Goal: Information Seeking & Learning: Learn about a topic

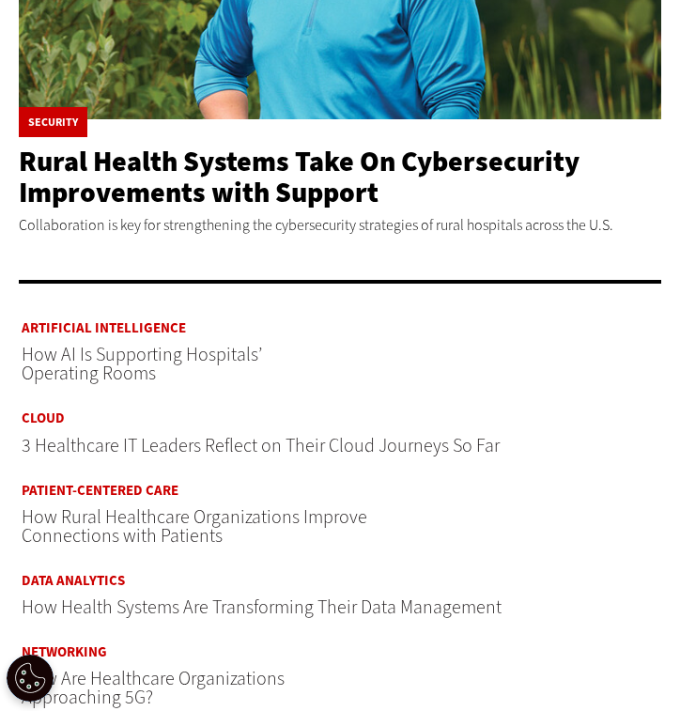
scroll to position [657, 0]
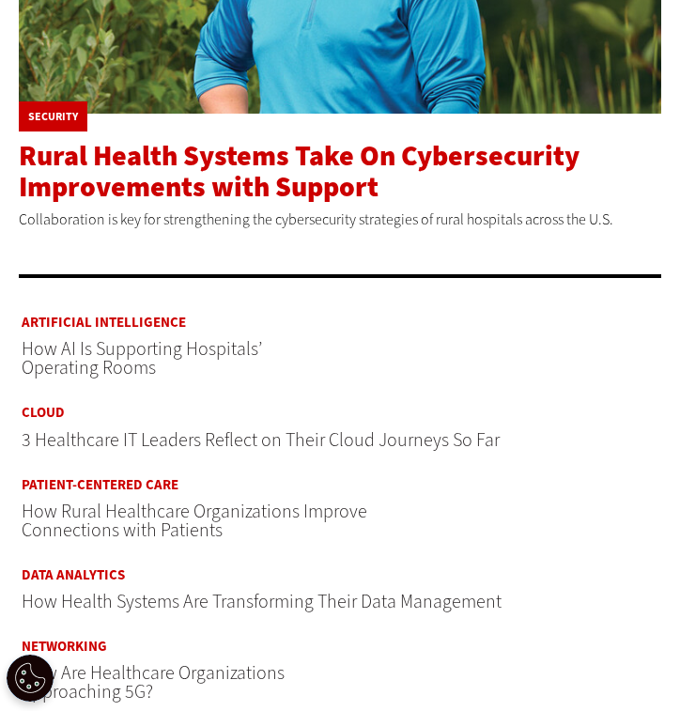
click at [174, 176] on span "Rural Health Systems Take On Cybersecurity Improvements with Support" at bounding box center [299, 171] width 560 height 69
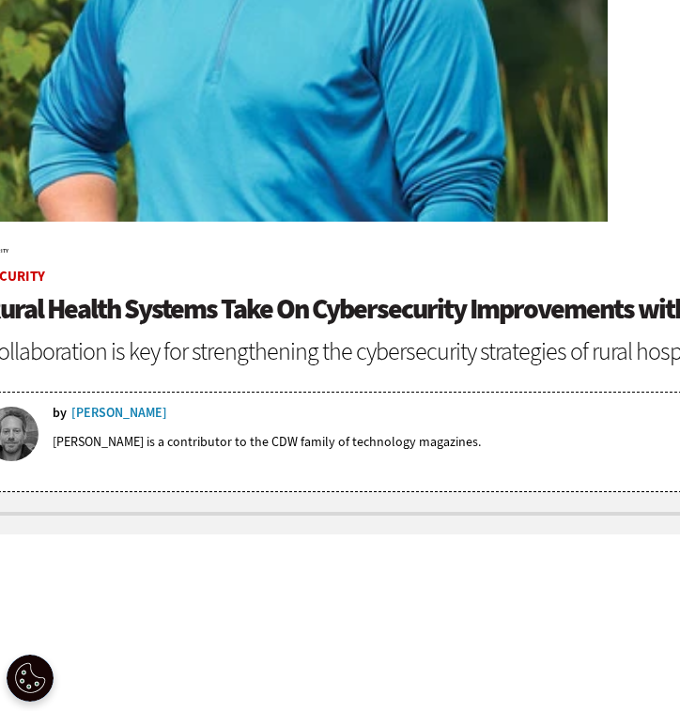
scroll to position [544, 0]
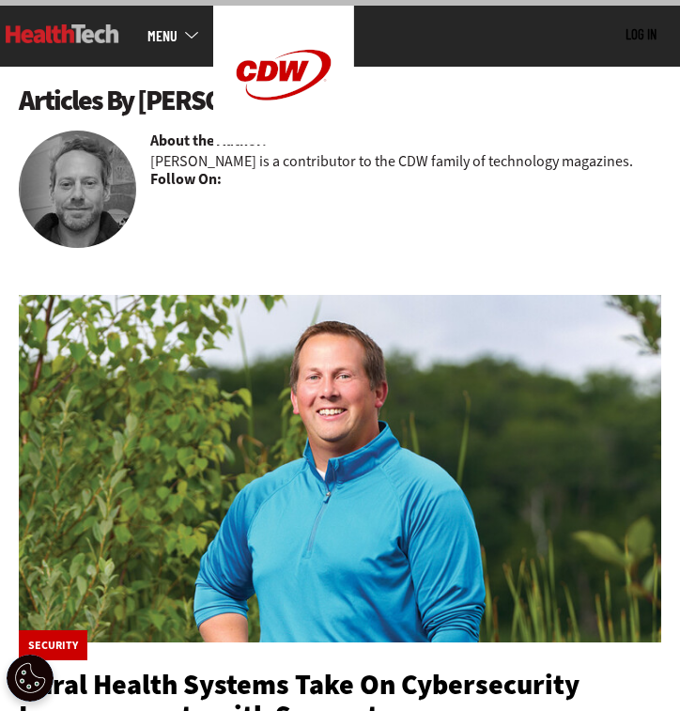
scroll to position [193, 0]
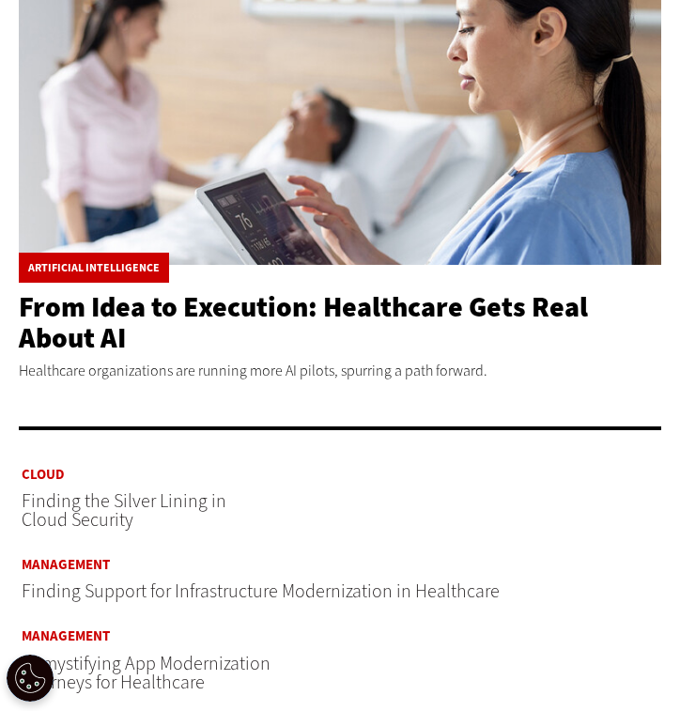
scroll to position [539, 0]
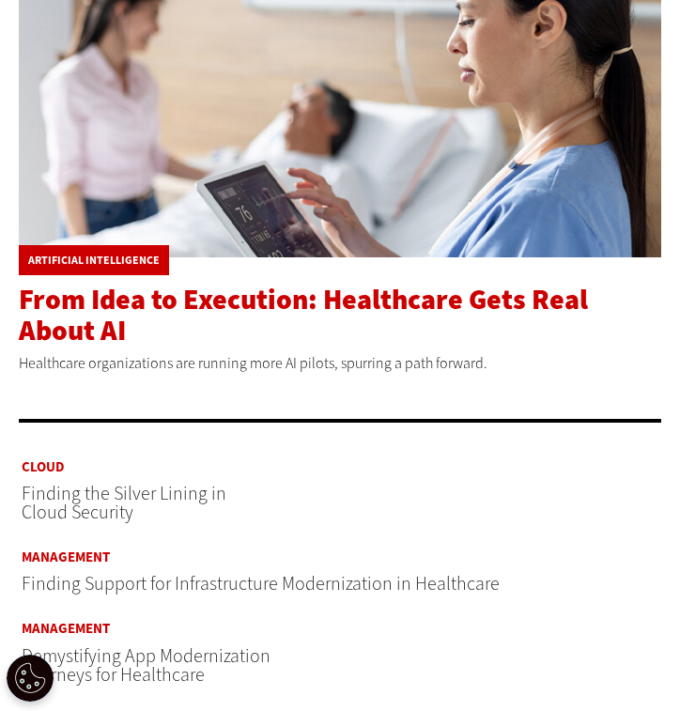
click at [92, 319] on span "From Idea to Execution: Healthcare Gets Real About AI" at bounding box center [303, 315] width 569 height 69
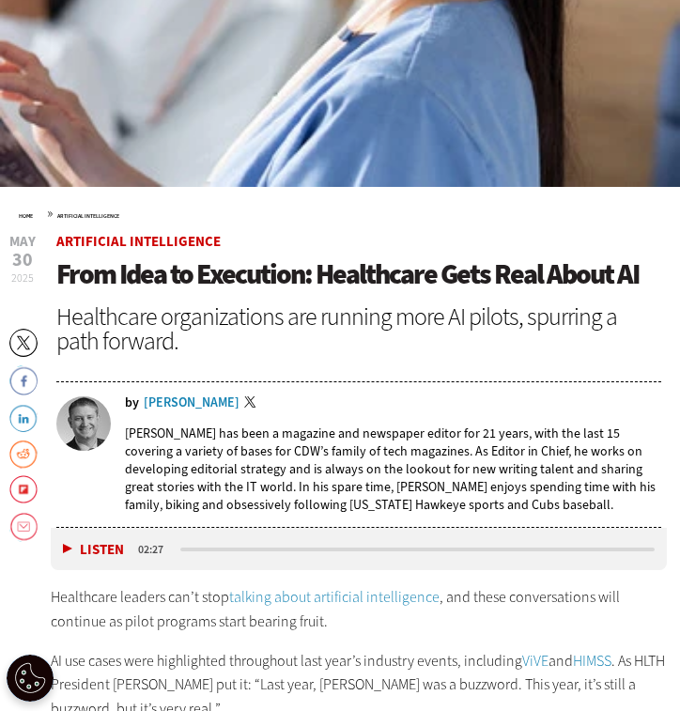
scroll to position [584, 0]
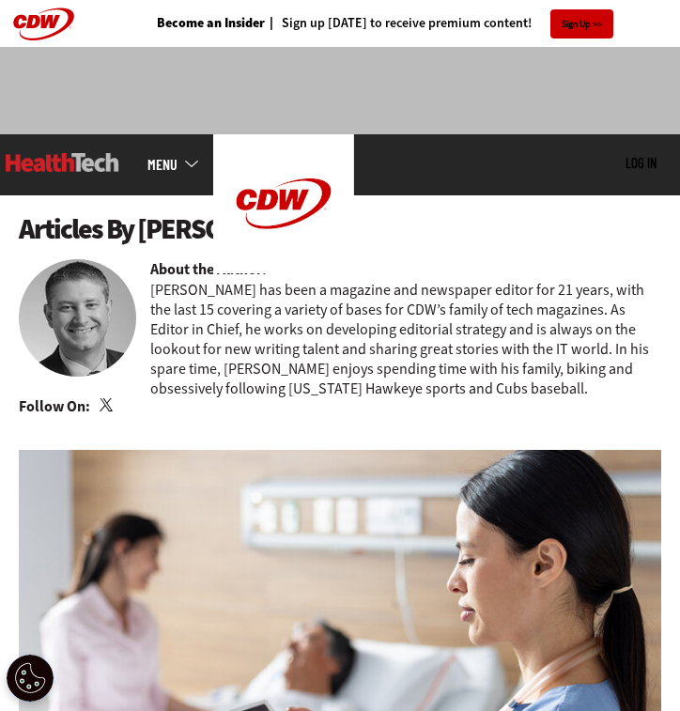
click at [89, 231] on h1 "Articles By Ryan Petersen" at bounding box center [340, 229] width 642 height 31
drag, startPoint x: 135, startPoint y: 226, endPoint x: 327, endPoint y: 226, distance: 191.5
click at [327, 226] on h1 "Articles By Ryan Petersen" at bounding box center [340, 229] width 642 height 31
copy h1 "Ryan Petersen"
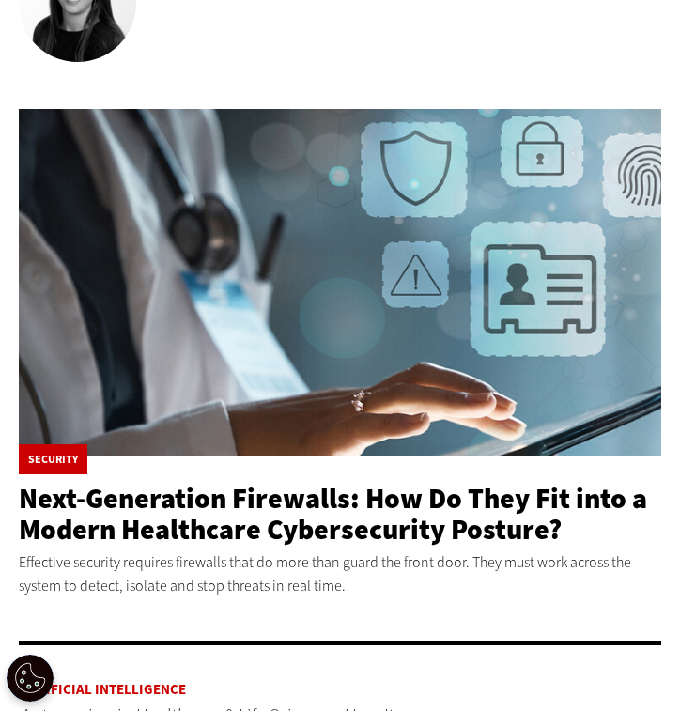
scroll to position [603, 0]
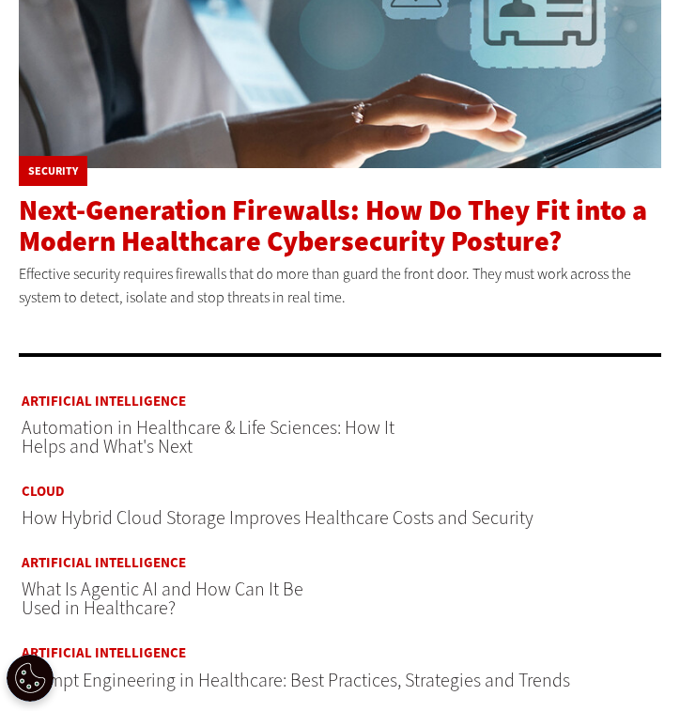
click at [160, 217] on span "Next-Generation Firewalls: How Do They Fit into a Modern Healthcare Cybersecuri…" at bounding box center [333, 225] width 628 height 69
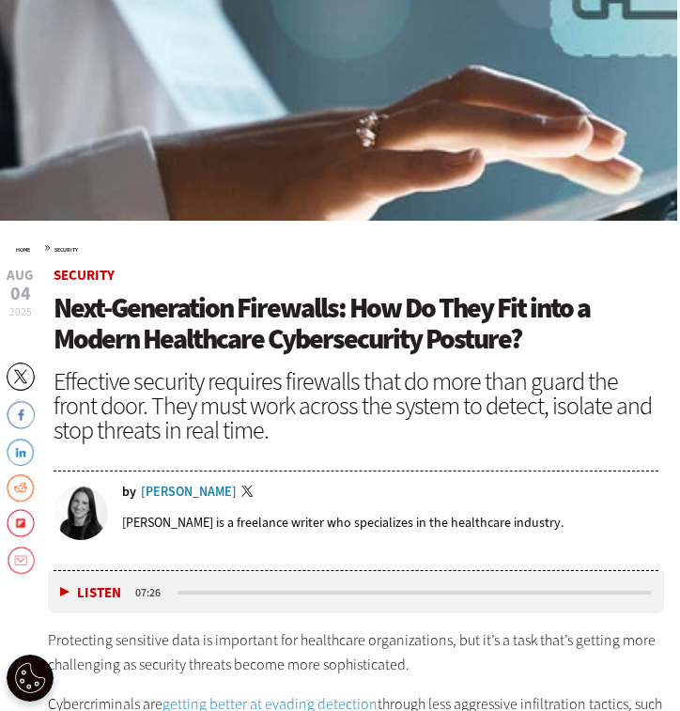
scroll to position [545, 4]
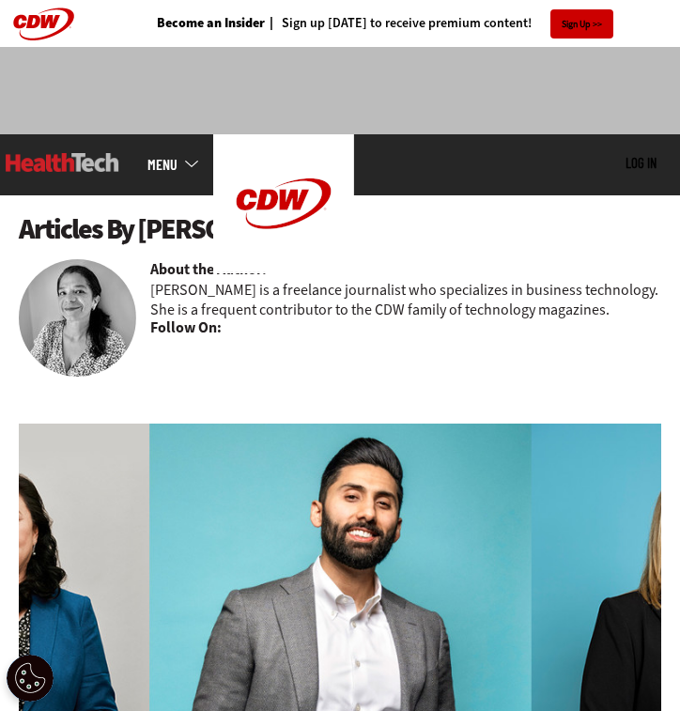
click at [186, 505] on img at bounding box center [340, 596] width 642 height 347
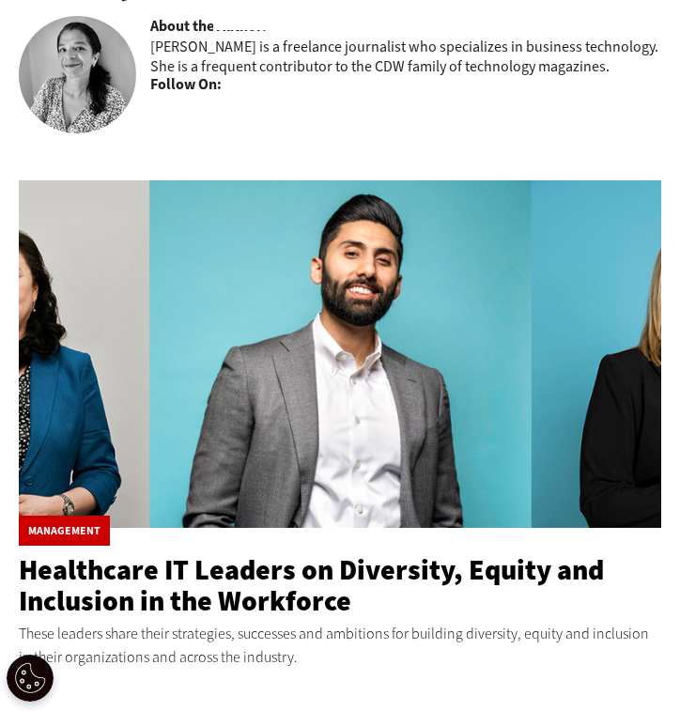
scroll to position [246, 0]
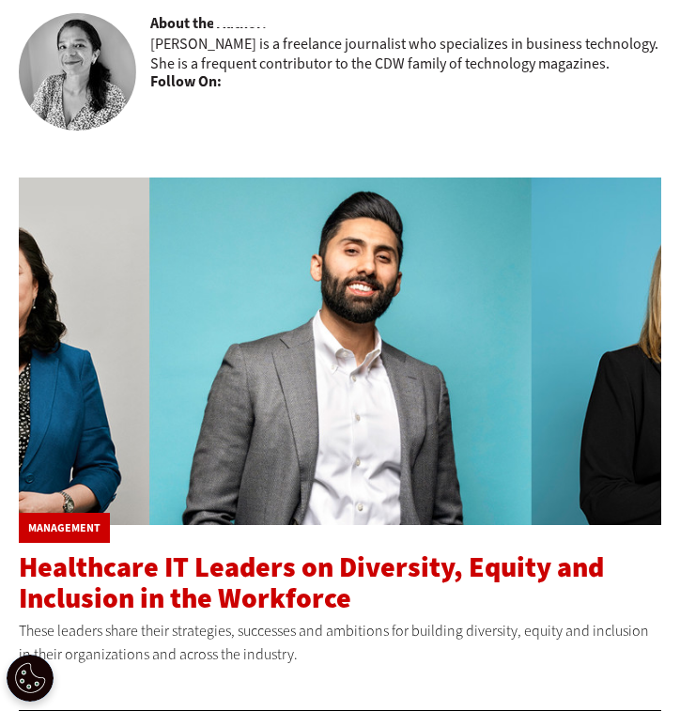
click at [197, 602] on span "Healthcare IT Leaders on Diversity, Equity and Inclusion in the Workforce" at bounding box center [311, 582] width 585 height 69
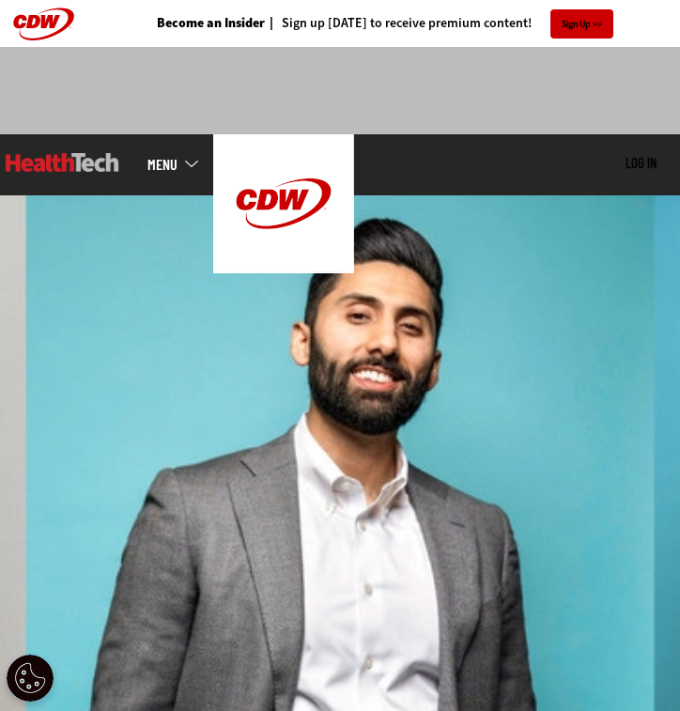
click at [181, 582] on img at bounding box center [340, 480] width 680 height 571
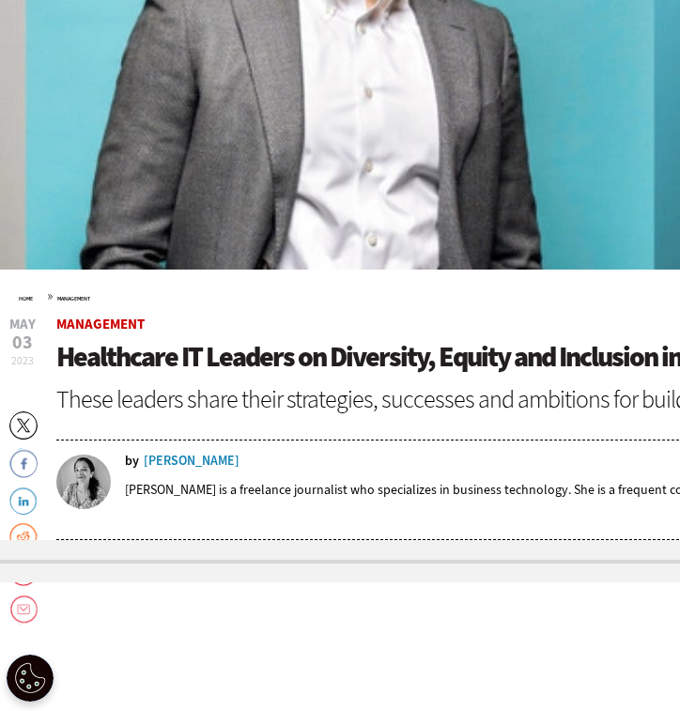
scroll to position [598, 0]
